Goal: Communication & Community: Answer question/provide support

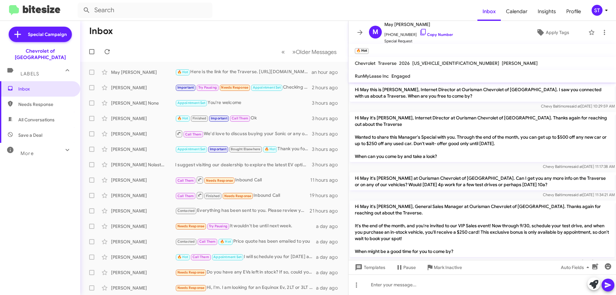
scroll to position [183, 0]
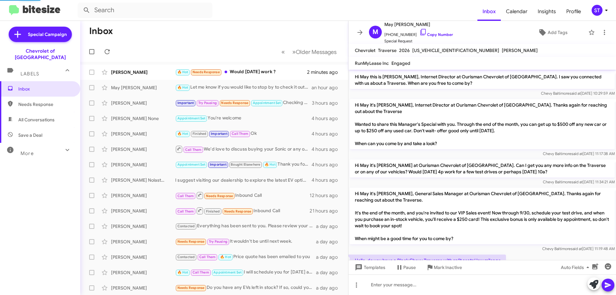
scroll to position [170, 0]
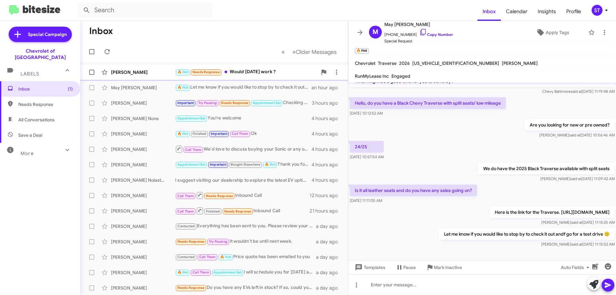
click at [254, 75] on div "🔥 Hot Needs Response Would [DATE] work ?" at bounding box center [246, 71] width 142 height 7
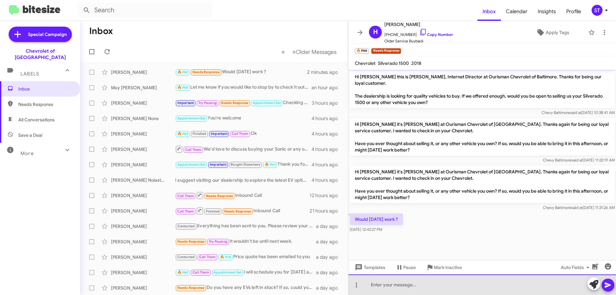
click at [417, 284] on div at bounding box center [483, 284] width 268 height 21
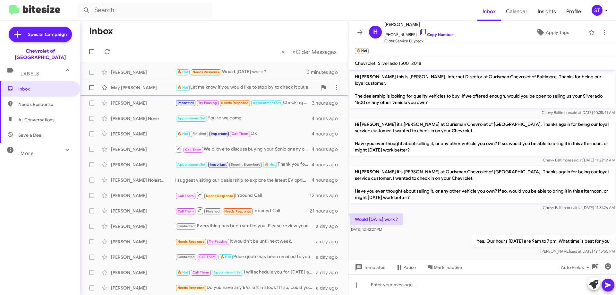
click at [232, 90] on div "🔥 Hot Let me know if you would like to stop by to check it out andf go for a te…" at bounding box center [246, 87] width 142 height 7
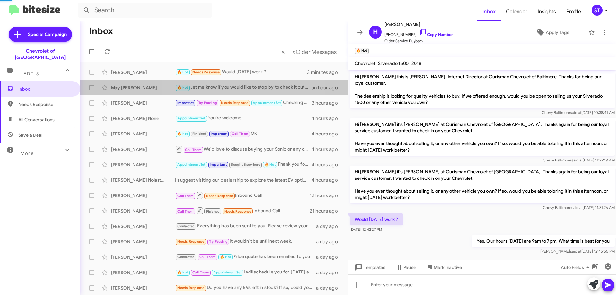
scroll to position [170, 0]
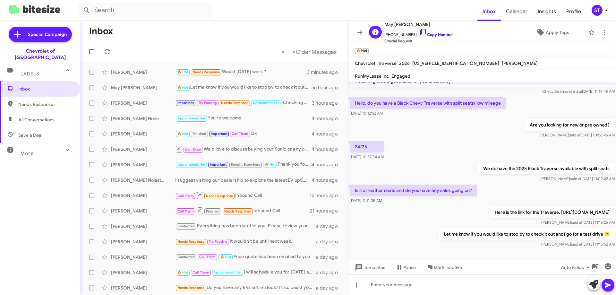
click at [420, 32] on icon at bounding box center [424, 32] width 8 height 8
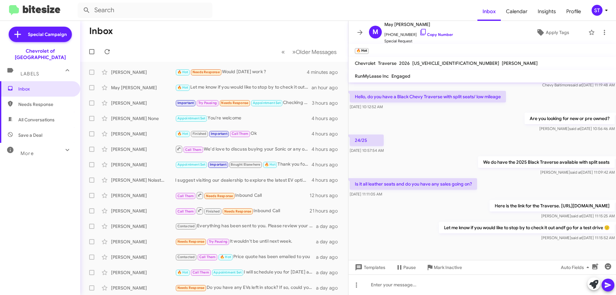
scroll to position [183, 0]
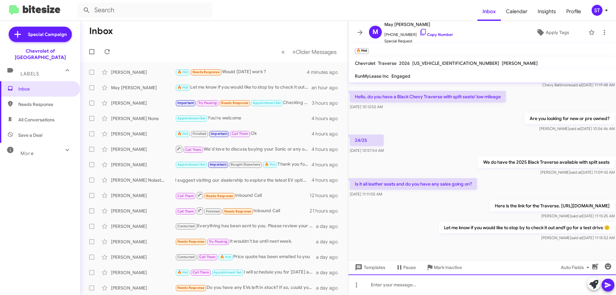
click at [393, 285] on div at bounding box center [483, 284] width 268 height 21
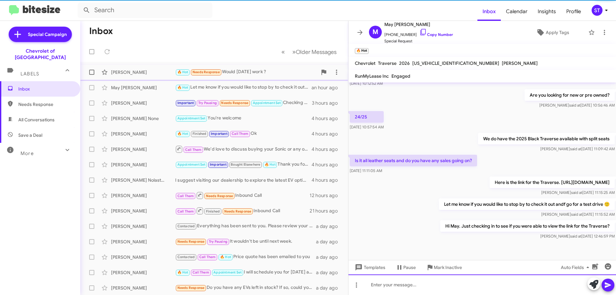
scroll to position [206, 0]
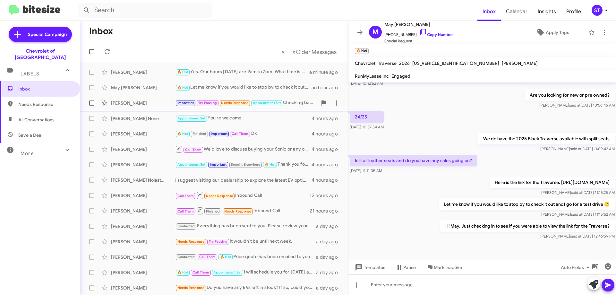
click at [142, 107] on div "[PERSON_NAME] Important Try Pausing Needs Response Appointment Set Checking bac…" at bounding box center [214, 103] width 258 height 13
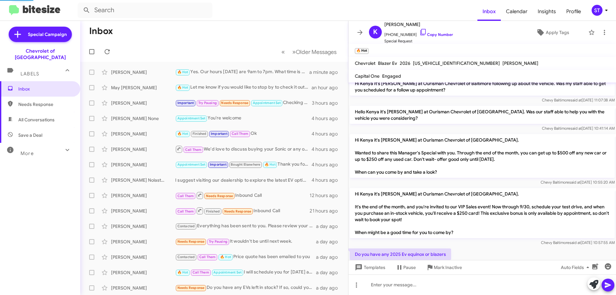
scroll to position [397, 0]
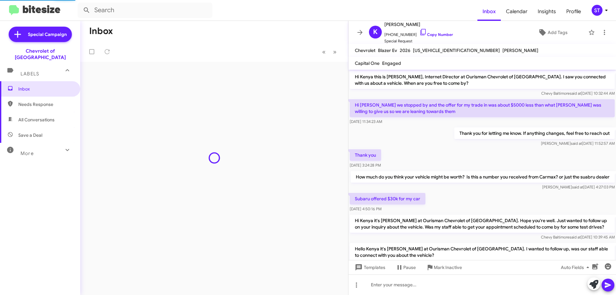
scroll to position [384, 0]
